Goal: Obtain resource: Download file/media

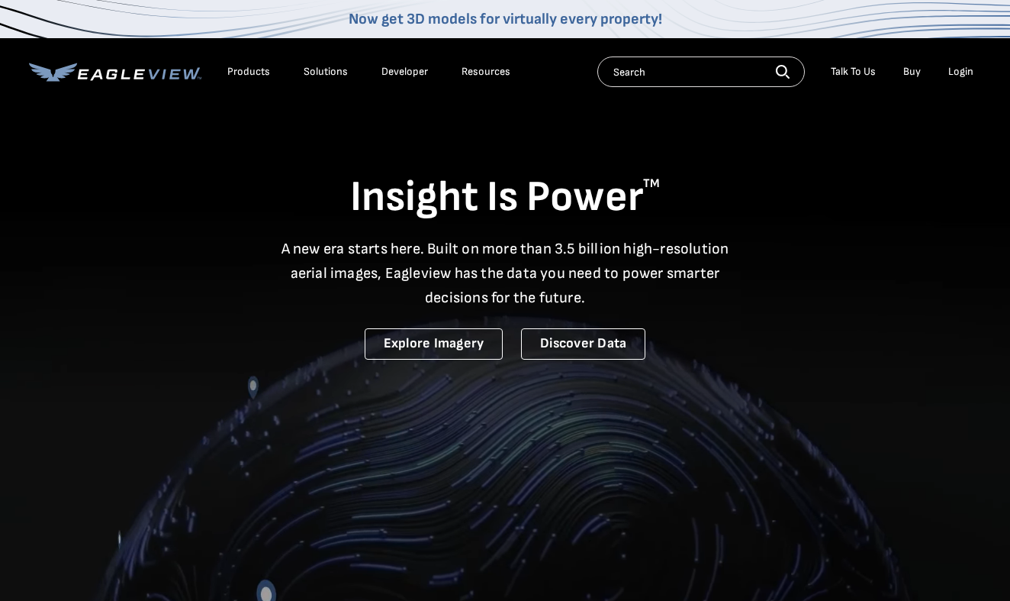
click at [958, 74] on div "Login" at bounding box center [961, 72] width 25 height 14
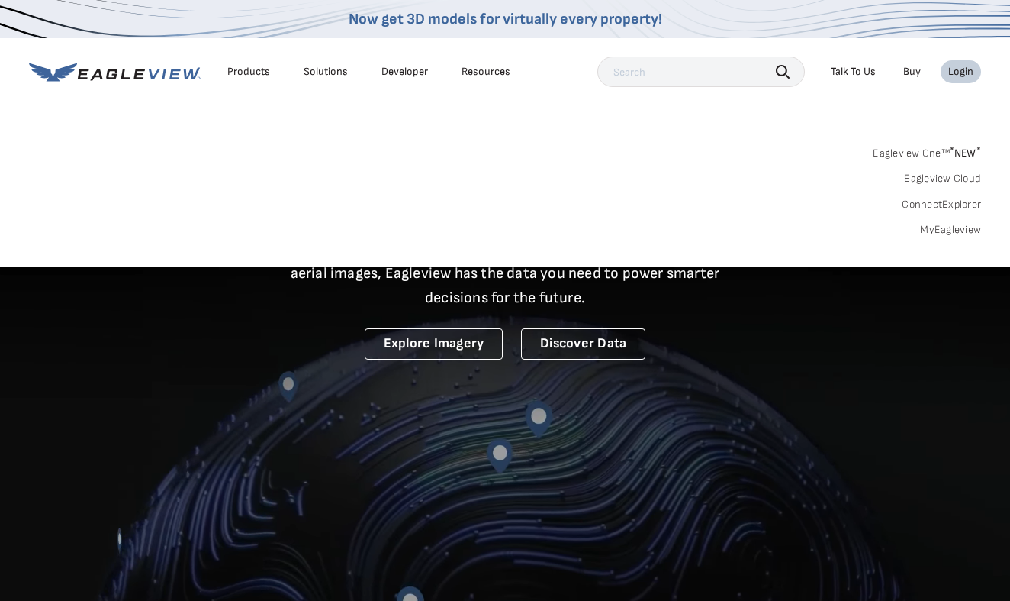
click at [950, 224] on link "MyEagleview" at bounding box center [950, 230] width 61 height 14
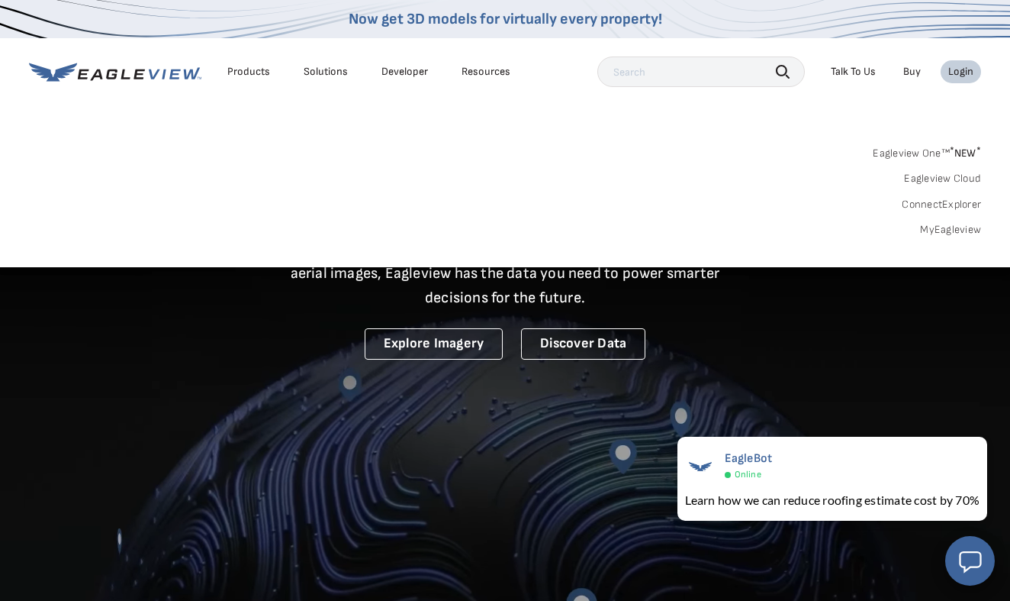
click at [949, 230] on link "MyEagleview" at bounding box center [950, 230] width 61 height 14
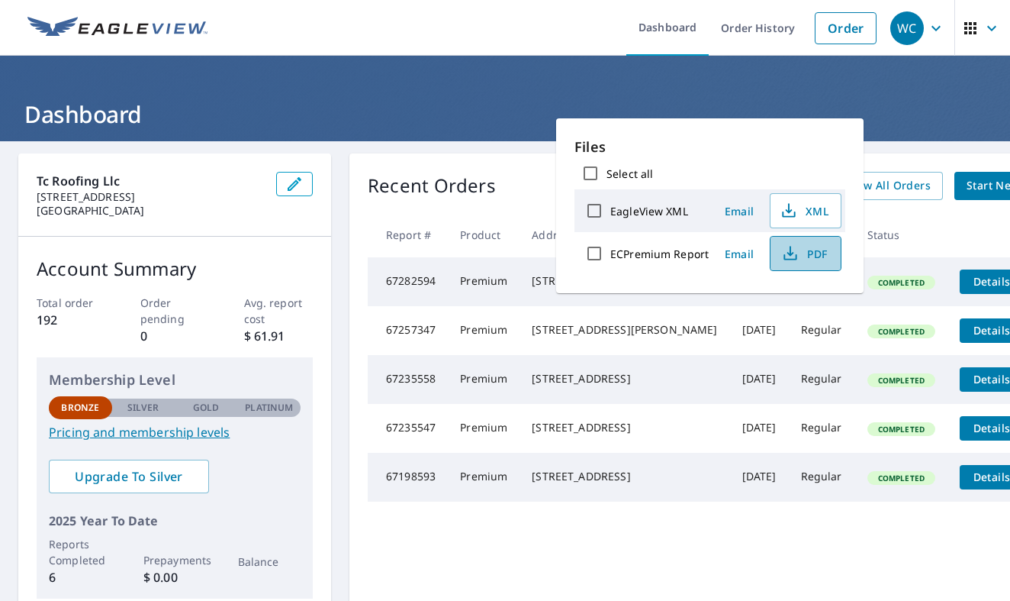
click at [802, 250] on span "PDF" at bounding box center [804, 253] width 49 height 18
click at [807, 208] on span "XML" at bounding box center [804, 210] width 49 height 18
click at [948, 212] on th at bounding box center [1008, 234] width 120 height 45
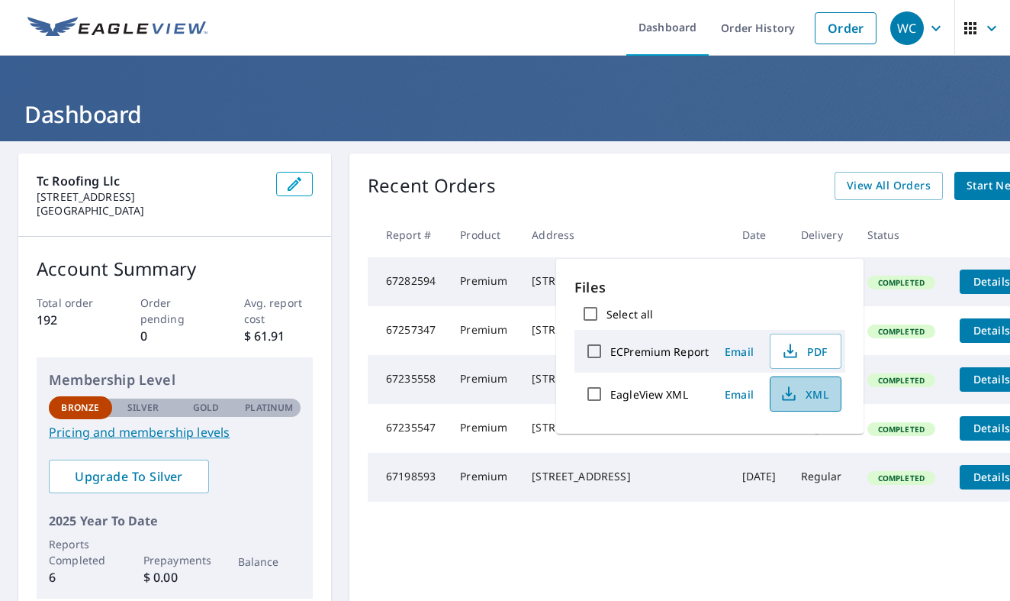
click at [799, 389] on span "XML" at bounding box center [804, 394] width 49 height 18
